Goal: Find specific page/section: Find specific page/section

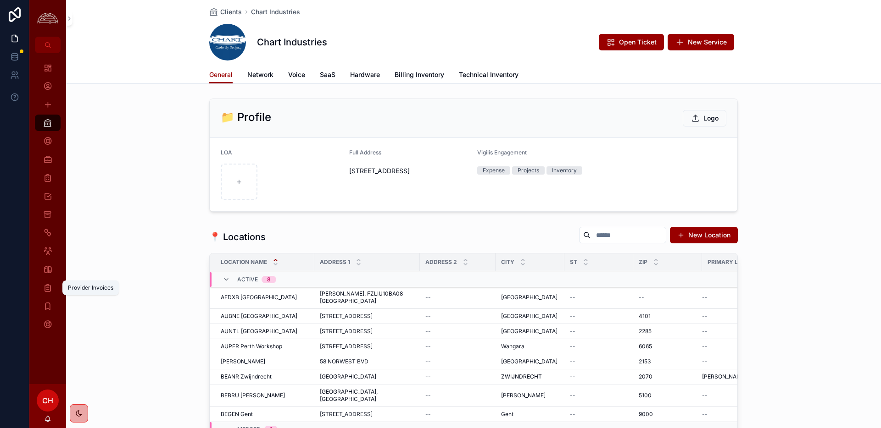
click at [48, 287] on icon "scrollable content" at bounding box center [47, 287] width 9 height 9
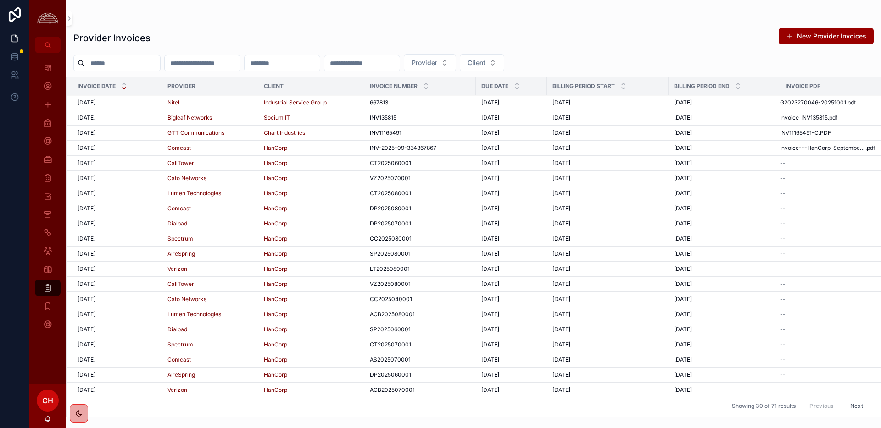
click at [232, 100] on div "Nitel" at bounding box center [209, 102] width 85 height 7
click at [43, 309] on icon "scrollable content" at bounding box center [47, 306] width 9 height 9
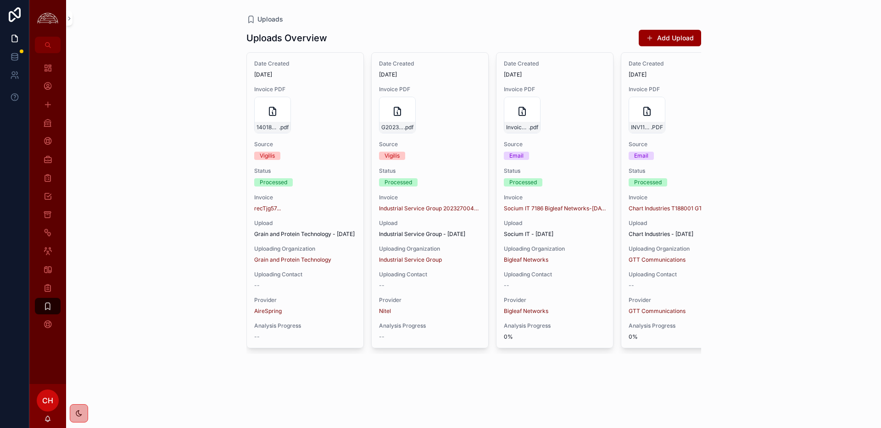
click at [339, 201] on span "Invoice" at bounding box center [305, 197] width 102 height 7
click at [311, 203] on div "Invoice recTjg57..." at bounding box center [305, 203] width 102 height 18
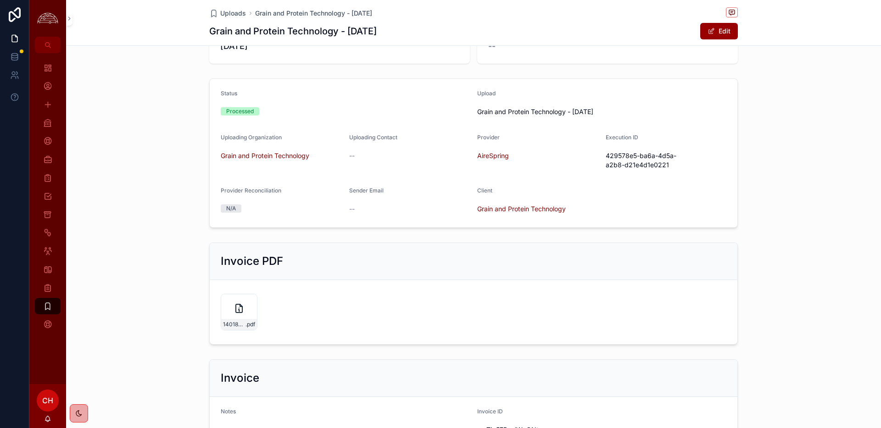
scroll to position [209, 0]
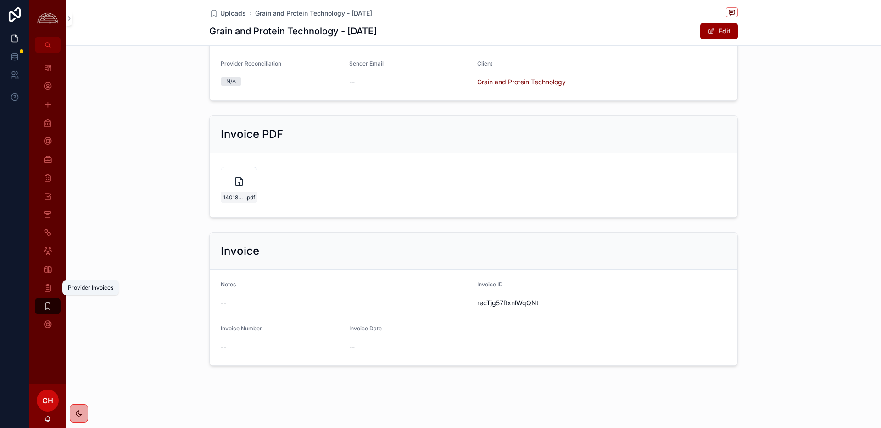
click at [51, 289] on icon "scrollable content" at bounding box center [47, 287] width 9 height 9
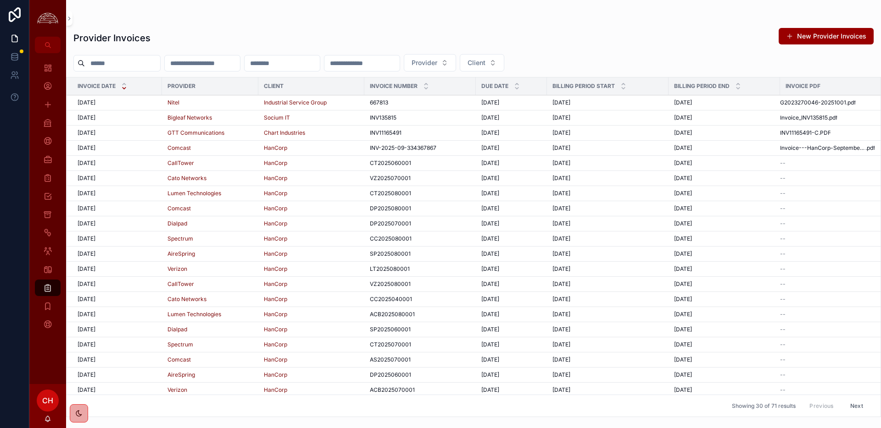
scroll to position [154, 0]
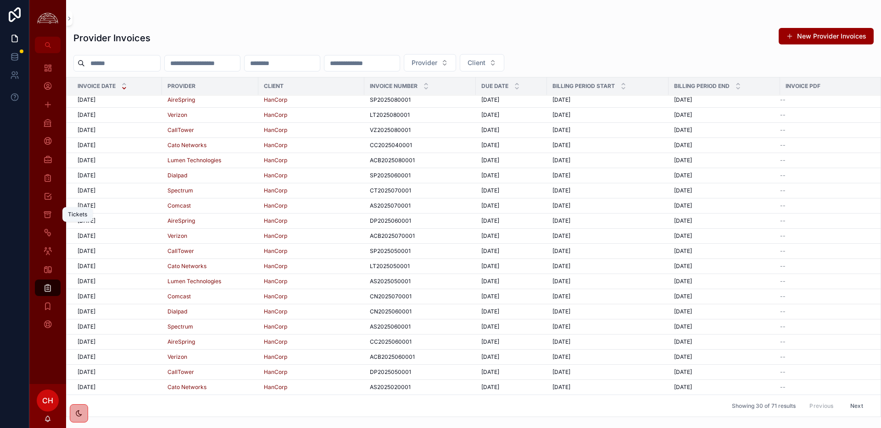
click at [55, 213] on link "Tickets" at bounding box center [48, 214] width 26 height 17
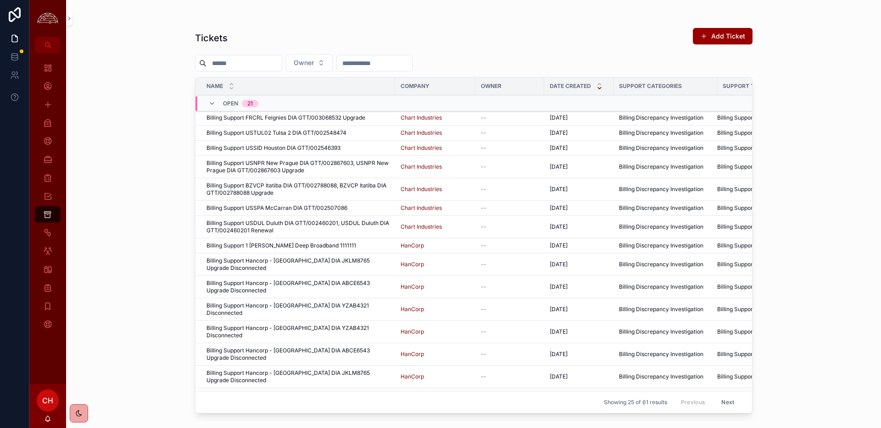
click at [334, 223] on span "Billing Support USDUL Duluth DIA GTT/002460201, USDUL Duluth DIA GTT/002460201 …" at bounding box center [297, 227] width 183 height 15
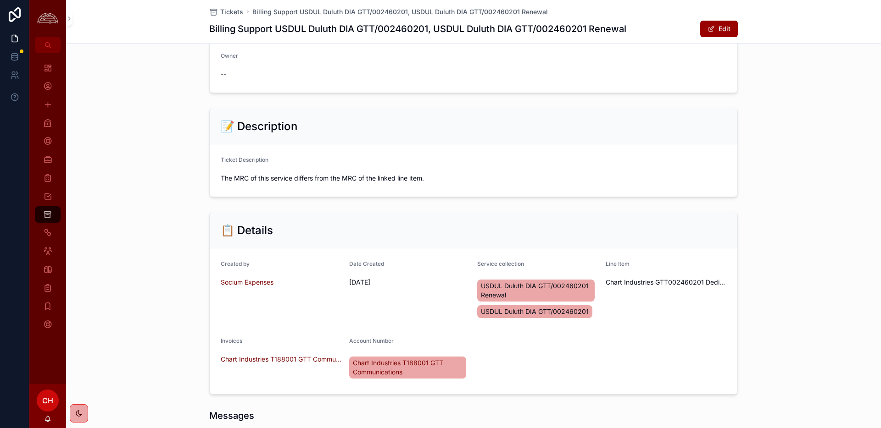
scroll to position [57, 0]
